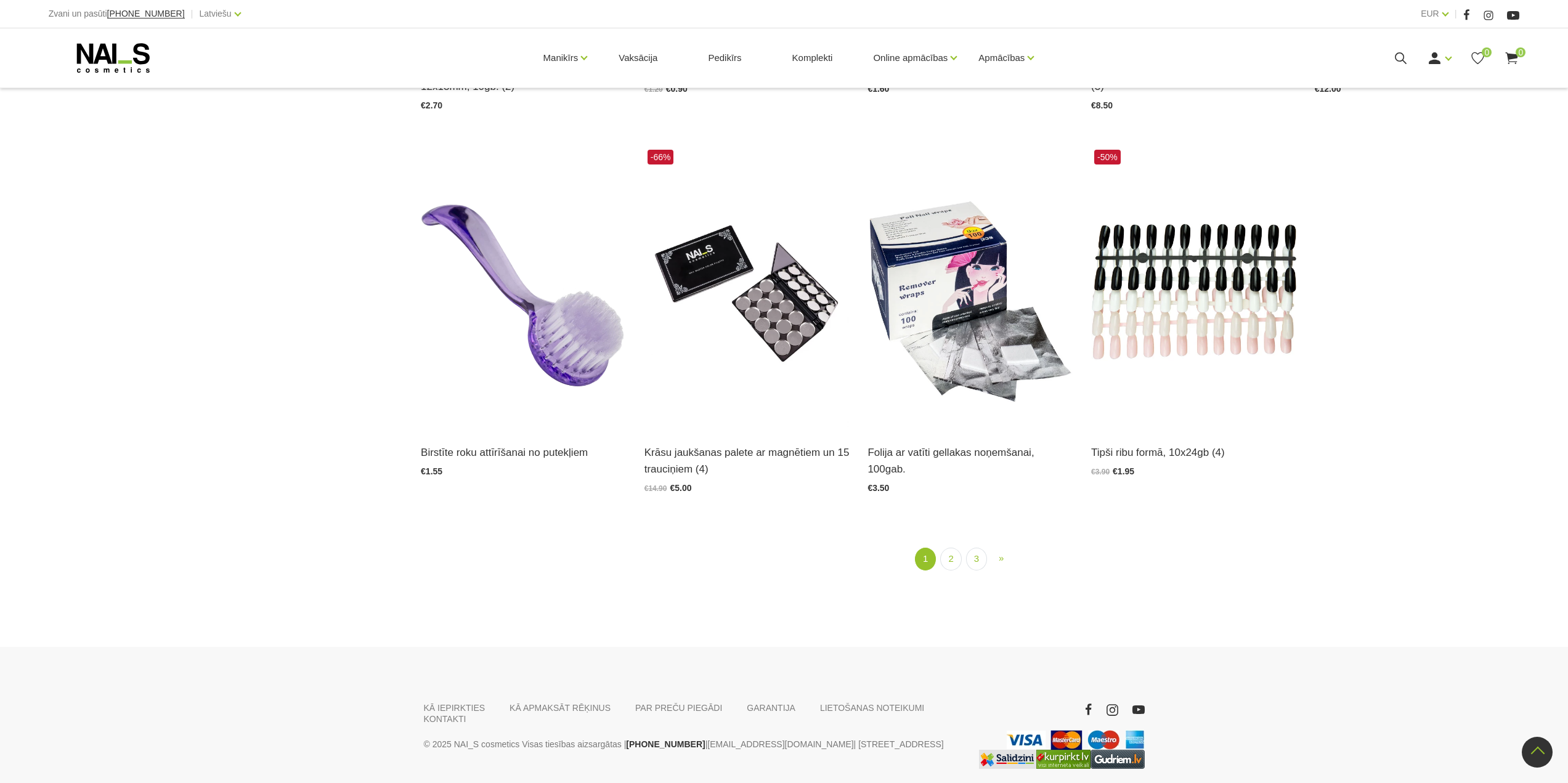
scroll to position [1766, 0]
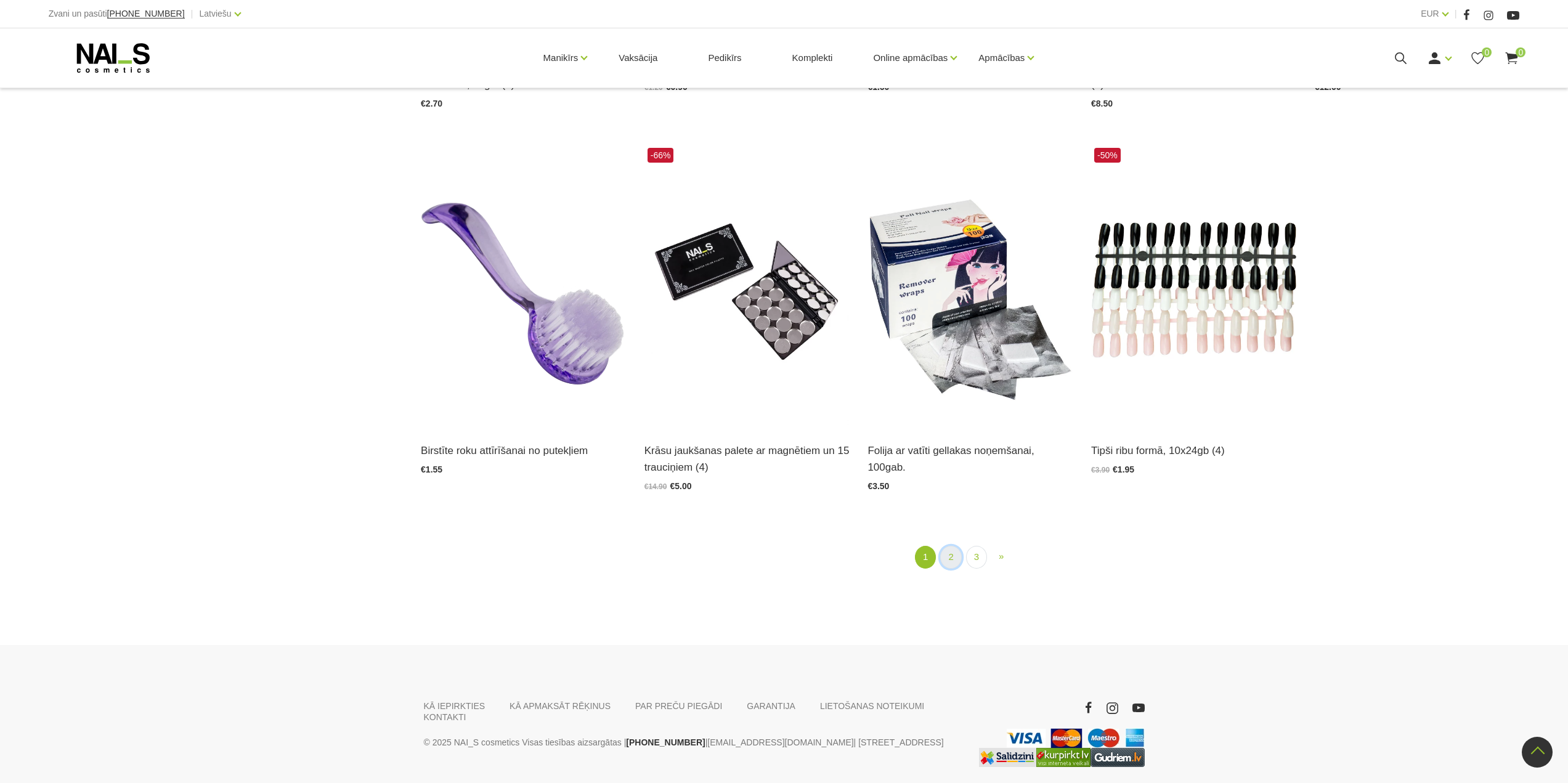
click at [956, 546] on link "2" at bounding box center [951, 557] width 21 height 23
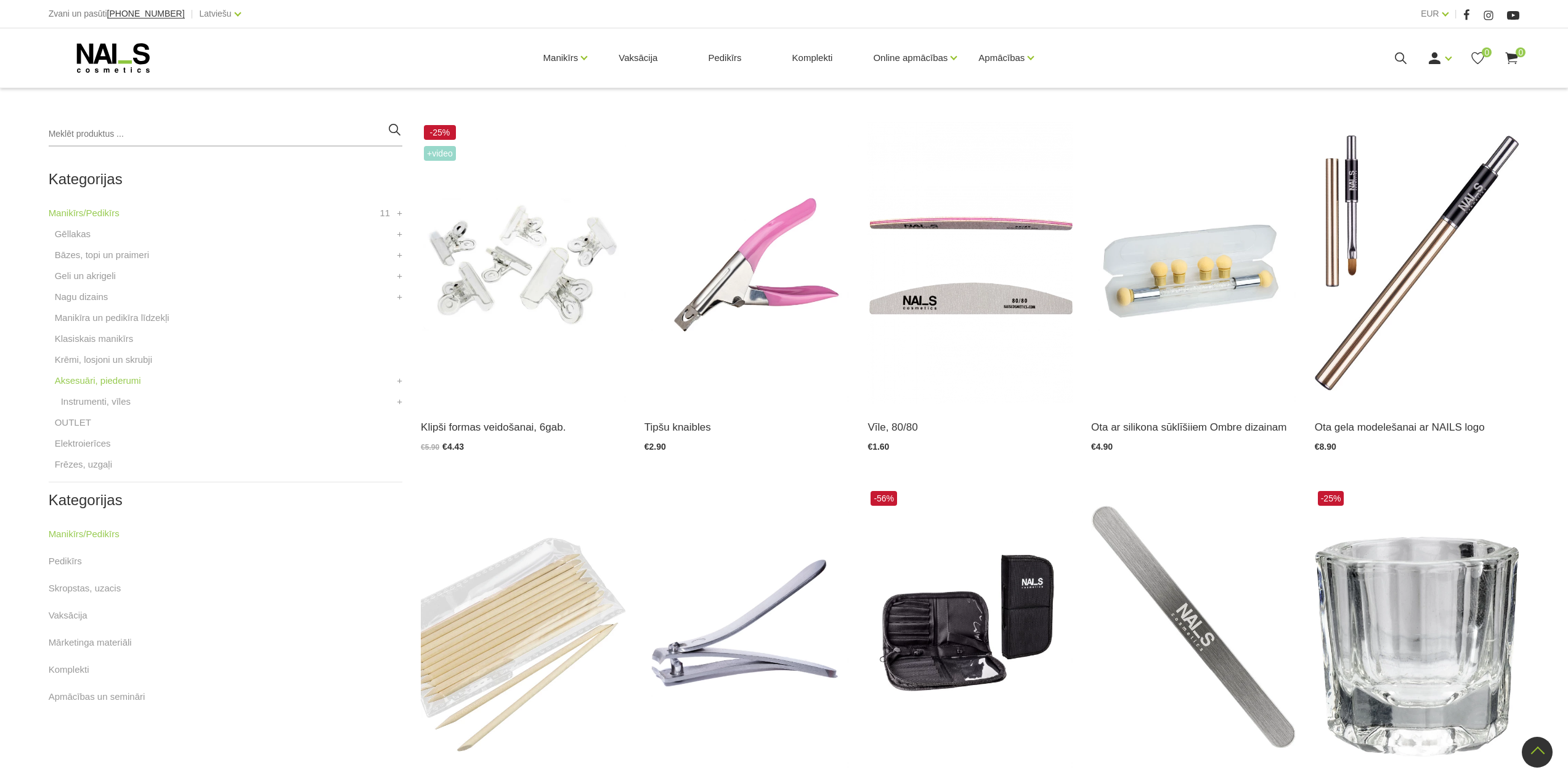
scroll to position [247, 0]
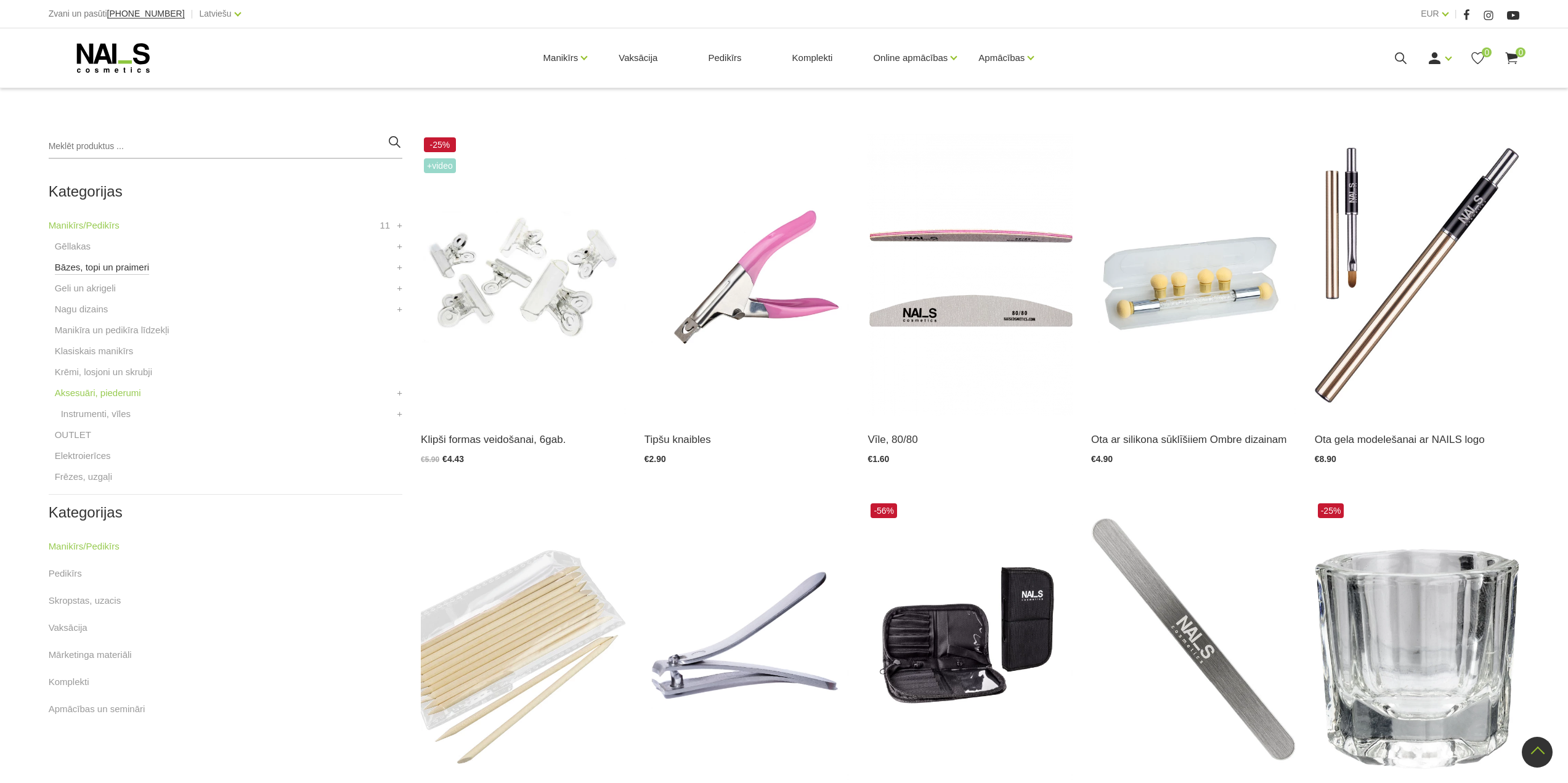
click at [103, 269] on link "Bāzes, topi un praimeri" at bounding box center [102, 267] width 94 height 14
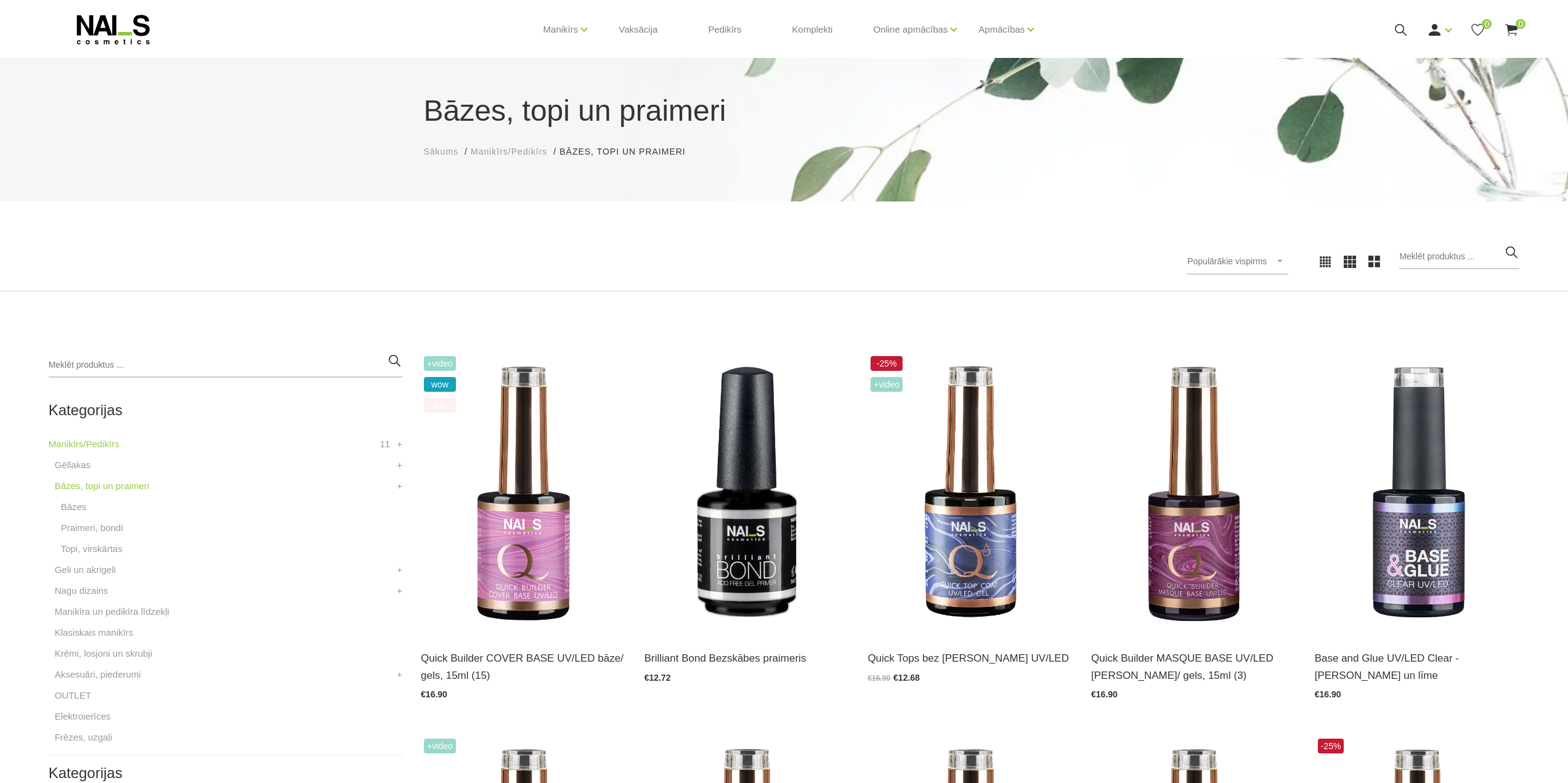
scroll to position [123, 0]
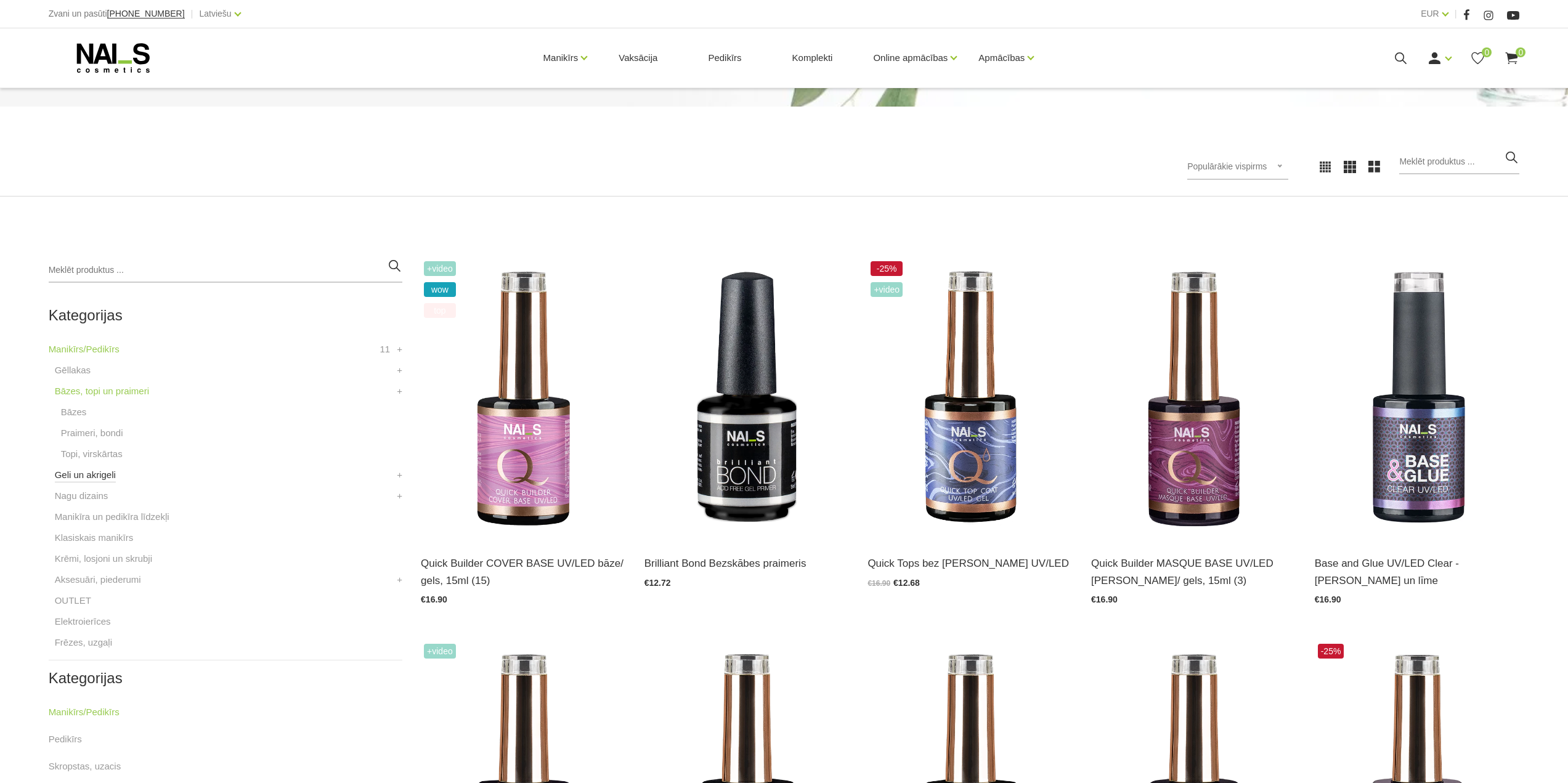
click at [84, 474] on link "Geli un akrigeli" at bounding box center [85, 475] width 61 height 14
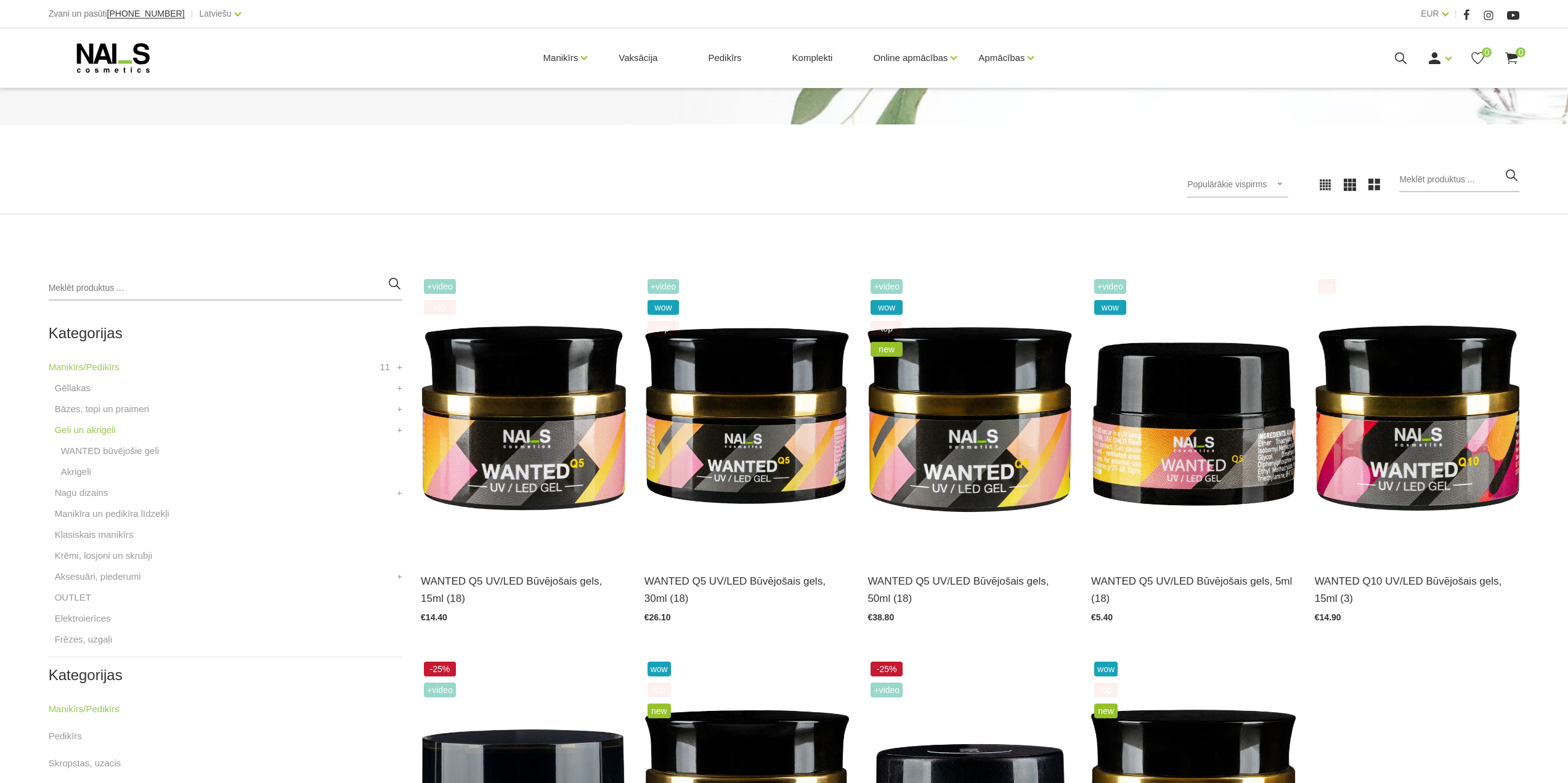
scroll to position [123, 0]
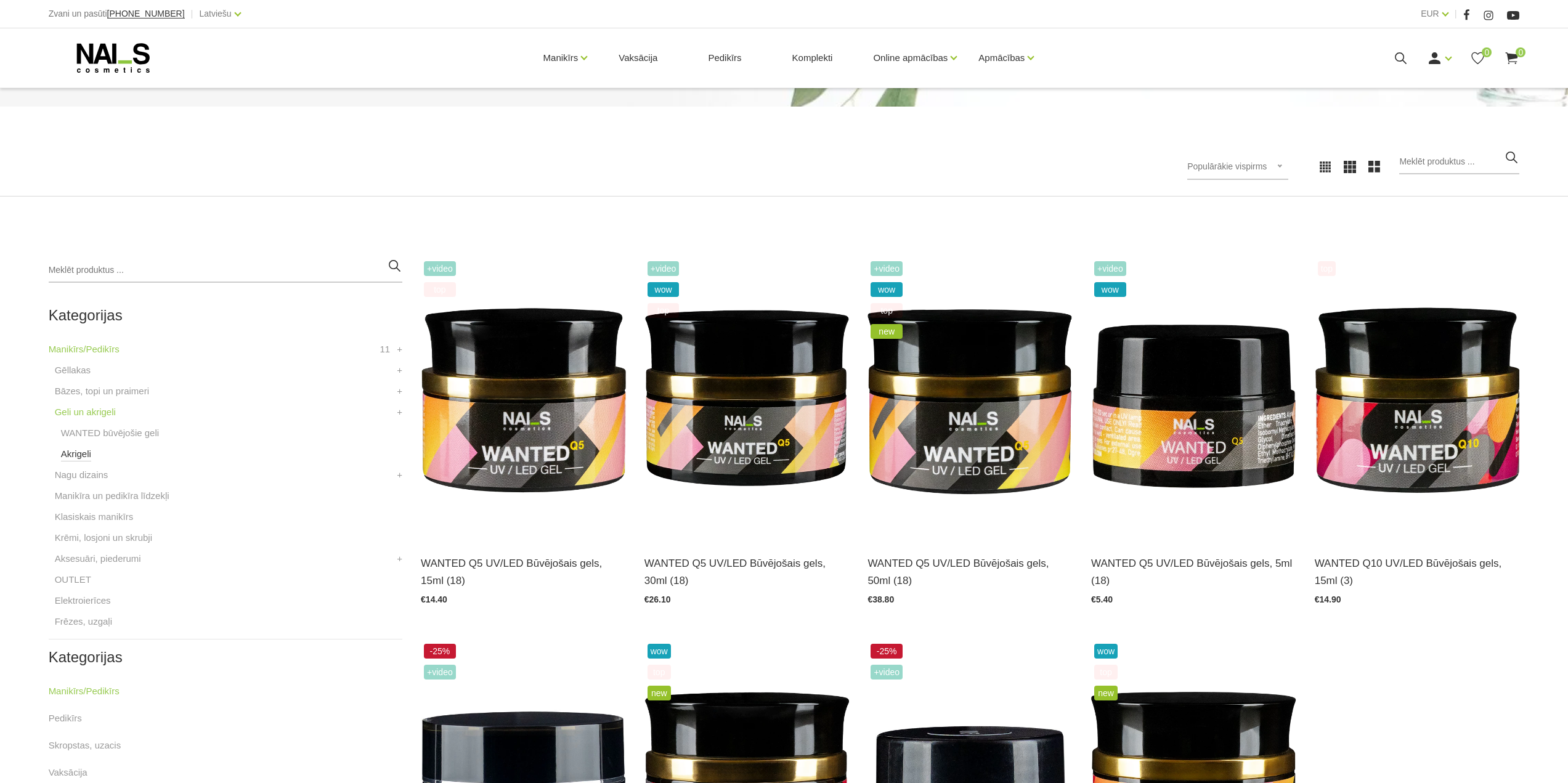
click at [81, 455] on link "Akrigeli" at bounding box center [76, 453] width 30 height 14
